Goal: Task Accomplishment & Management: Complete application form

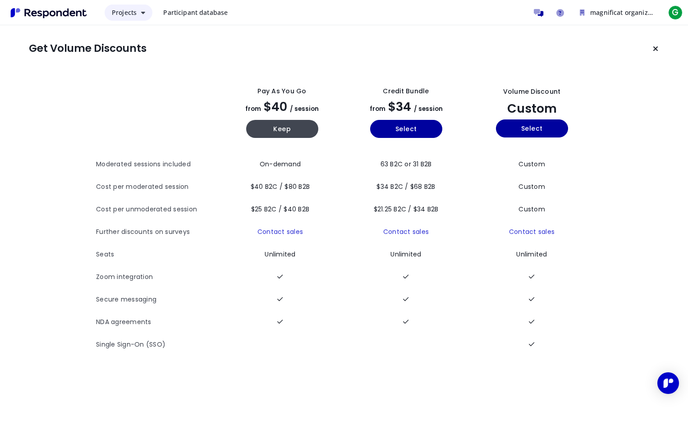
click at [133, 16] on span "Projects" at bounding box center [124, 12] width 25 height 9
click at [213, 14] on md-backdrop at bounding box center [344, 215] width 688 height 430
click at [222, 15] on span "Participant database" at bounding box center [195, 12] width 64 height 9
click at [223, 15] on span "Participant database" at bounding box center [195, 12] width 64 height 9
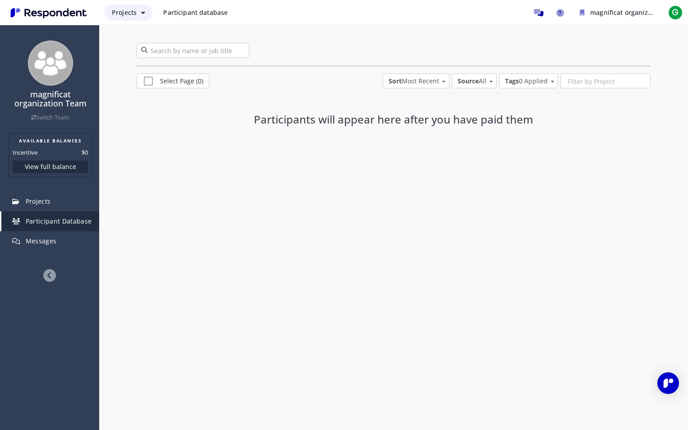
click at [130, 18] on button "Projects" at bounding box center [129, 13] width 48 height 16
click at [82, 15] on md-backdrop at bounding box center [344, 215] width 688 height 430
click at [44, 16] on img "Main navigation" at bounding box center [48, 12] width 83 height 15
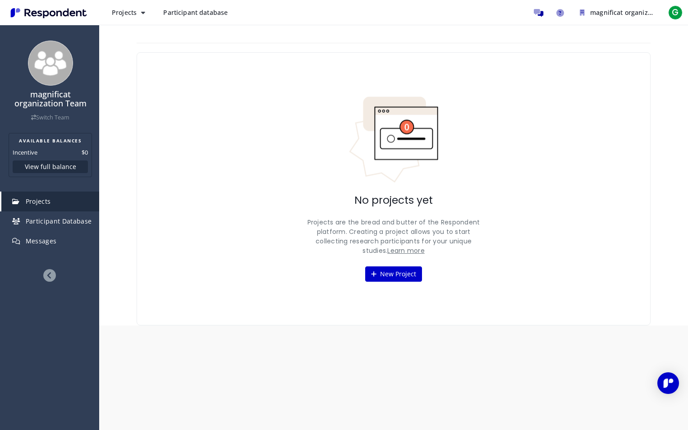
click at [400, 253] on link "Learn more" at bounding box center [405, 250] width 37 height 9
click at [618, 10] on span "magnificat organization Team" at bounding box center [636, 12] width 92 height 9
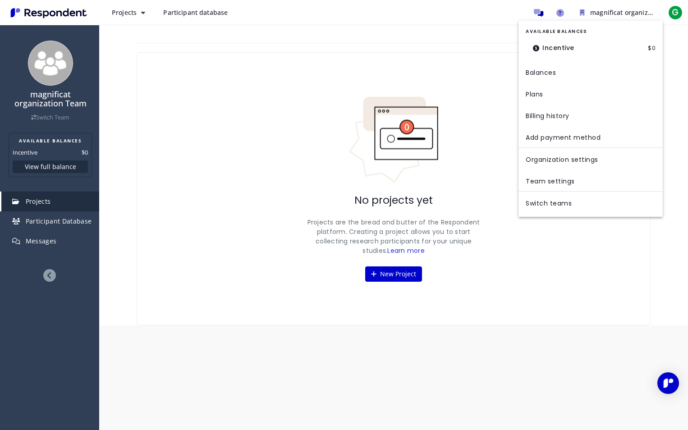
click at [539, 13] on md-backdrop at bounding box center [344, 215] width 688 height 430
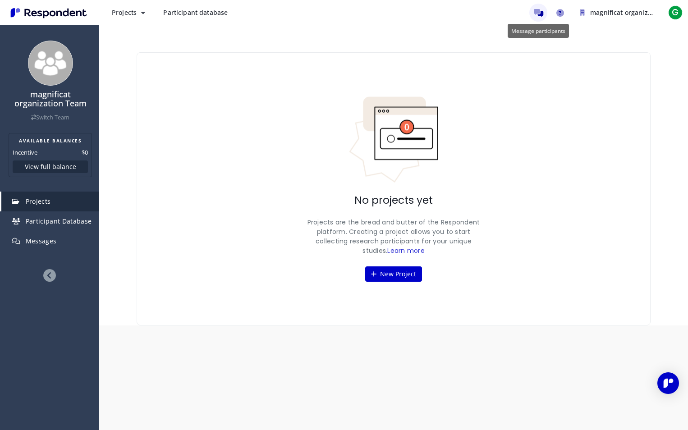
click at [538, 15] on icon "Message participants" at bounding box center [538, 13] width 9 height 8
click at [371, 275] on icon at bounding box center [373, 274] width 5 height 6
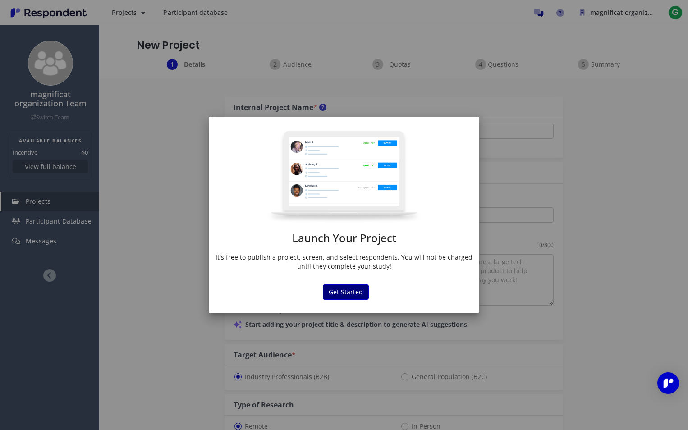
click at [358, 295] on button "Get Started" at bounding box center [346, 291] width 46 height 15
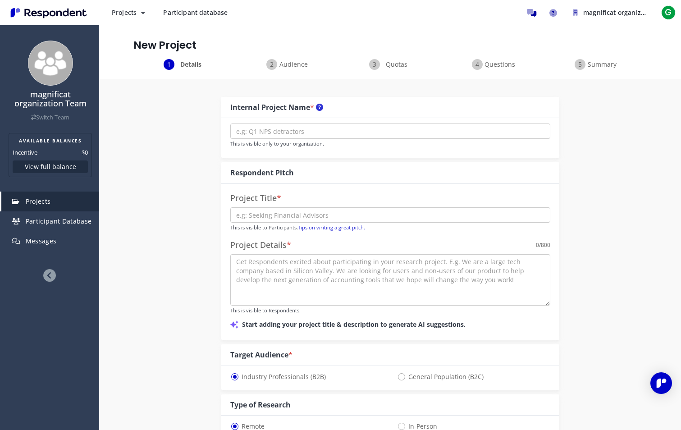
click at [166, 10] on span "Participant database" at bounding box center [195, 12] width 64 height 9
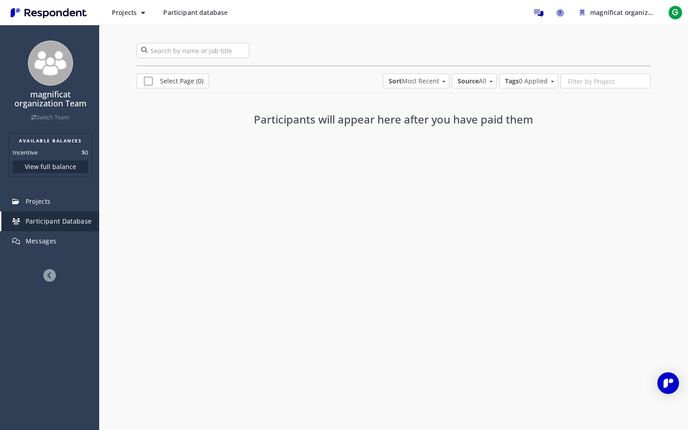
click at [684, 10] on button "G" at bounding box center [675, 13] width 18 height 16
click at [602, 85] on link "Logout" at bounding box center [626, 80] width 115 height 22
